Goal: Information Seeking & Learning: Learn about a topic

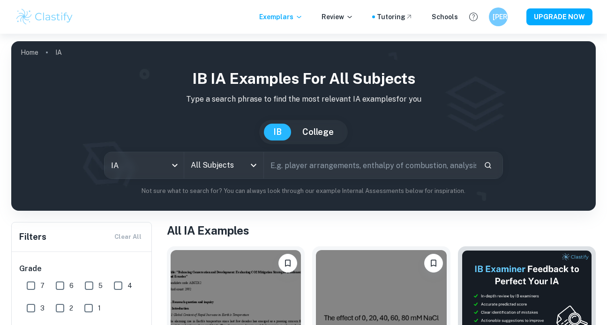
scroll to position [184, 0]
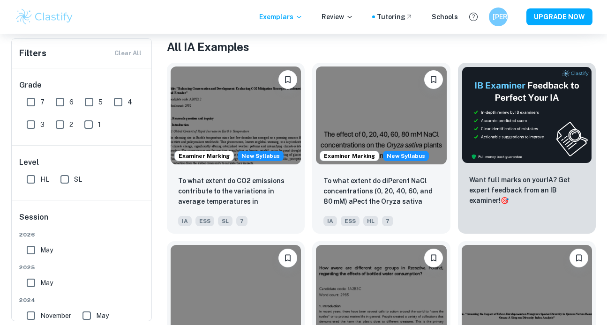
click at [36, 99] on input "7" at bounding box center [31, 102] width 19 height 19
checkbox input "true"
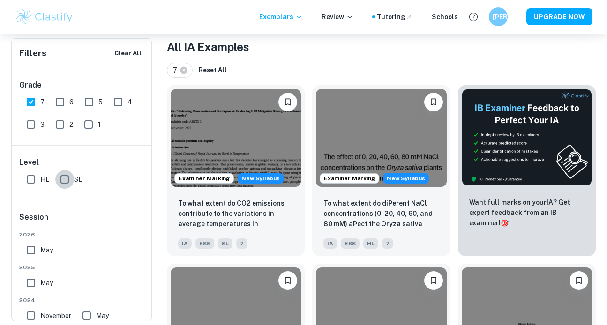
click at [61, 180] on input "SL" at bounding box center [64, 179] width 19 height 19
checkbox input "true"
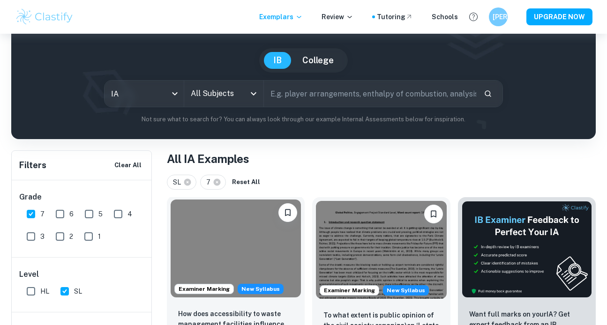
scroll to position [0, 0]
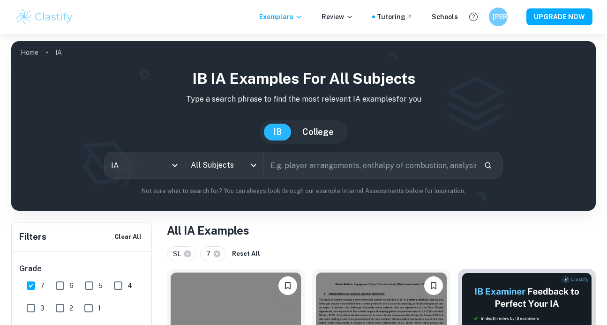
click at [218, 154] on div "All Subjects" at bounding box center [223, 165] width 79 height 26
click at [218, 159] on input "All Subjects" at bounding box center [216, 166] width 57 height 18
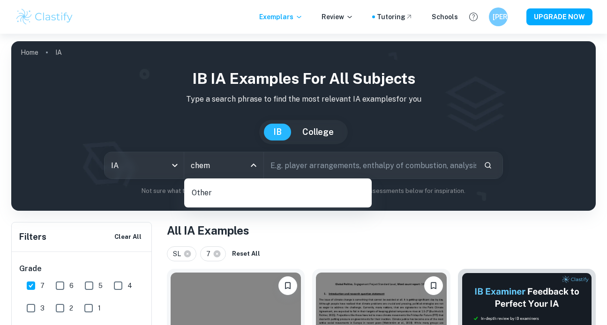
type input "chem"
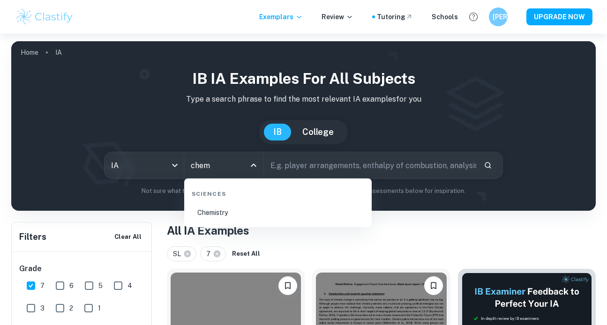
click at [231, 214] on li "Chemistry" at bounding box center [278, 213] width 180 height 22
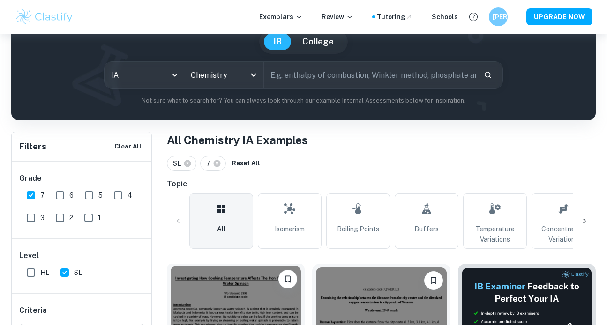
scroll to position [282, 0]
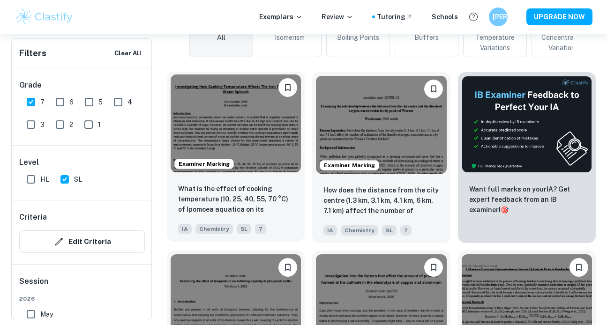
click at [249, 162] on img at bounding box center [236, 124] width 130 height 98
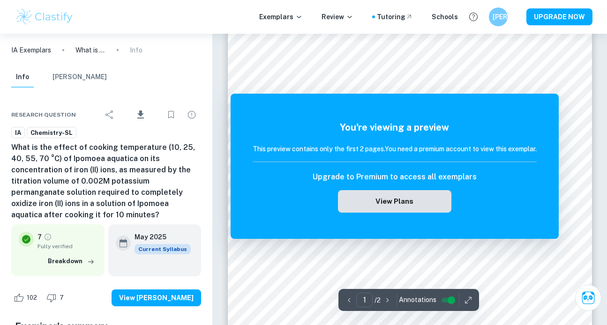
scroll to position [406, 0]
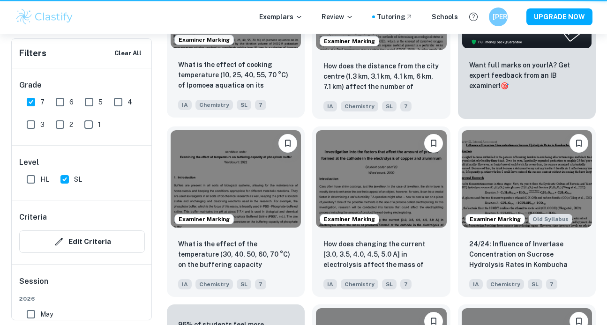
scroll to position [282, 0]
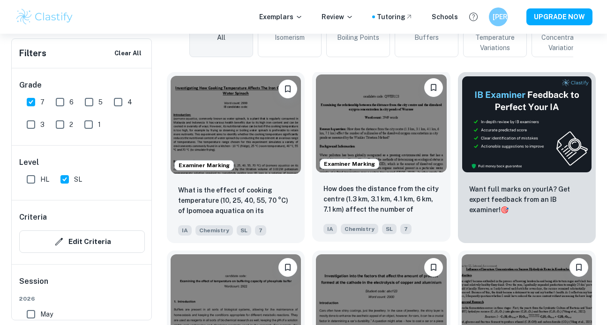
click at [369, 149] on img at bounding box center [381, 124] width 130 height 98
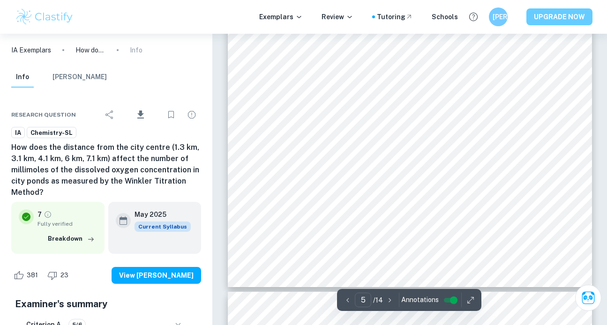
scroll to position [2470, 0]
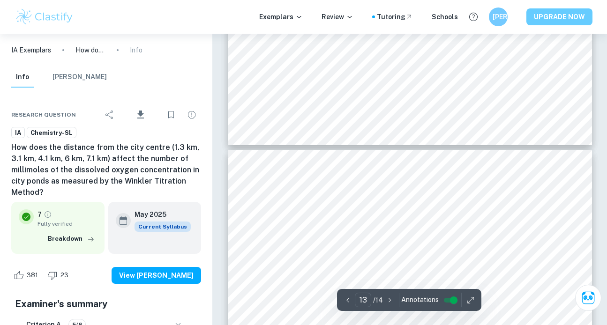
type input "14"
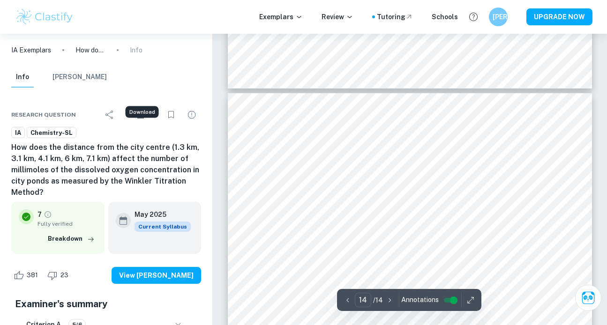
scroll to position [6850, 0]
